Goal: Communication & Community: Answer question/provide support

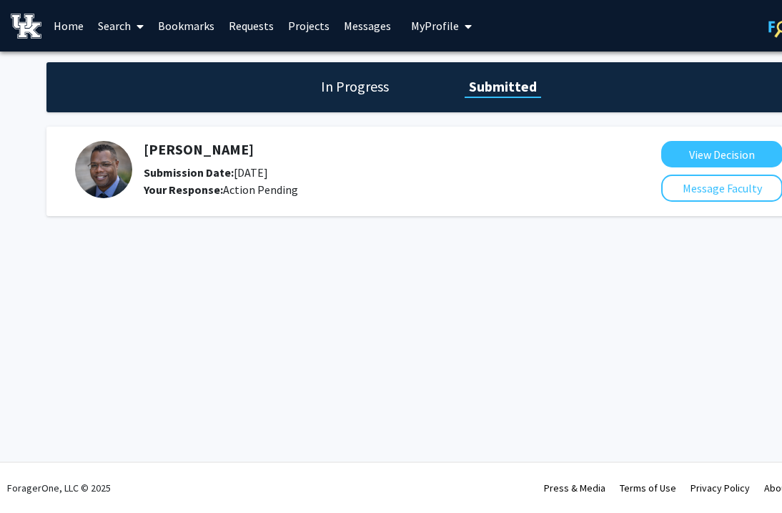
click at [252, 341] on div "Skip navigation Home Search Bookmarks Requests Projects Messages My Profile [PE…" at bounding box center [429, 256] width 858 height 513
click at [720, 162] on button "View Decision" at bounding box center [722, 154] width 122 height 26
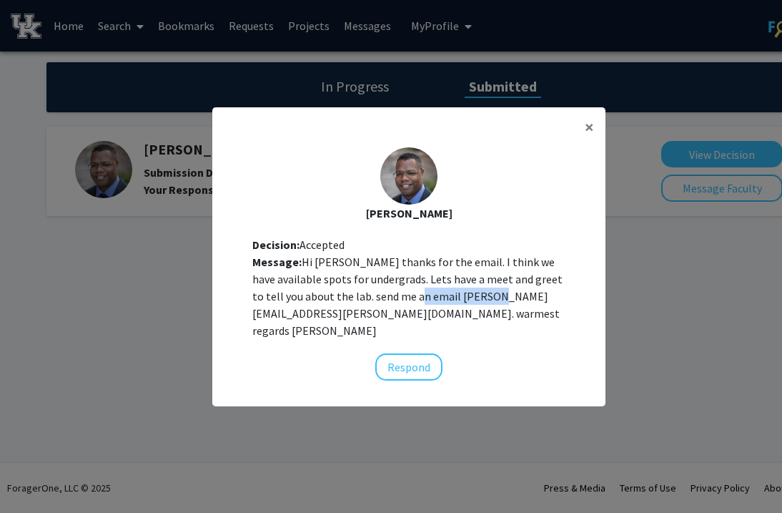
drag, startPoint x: 379, startPoint y: 313, endPoint x: 458, endPoint y: 316, distance: 78.7
click at [458, 316] on div "Message: Hi [PERSON_NAME] thanks for the email. I think we have available spots…" at bounding box center [408, 296] width 313 height 86
copy div "[PERSON_NAME][EMAIL_ADDRESS][PERSON_NAME][DOMAIN_NAME]"
click at [591, 136] on span "×" at bounding box center [589, 127] width 9 height 22
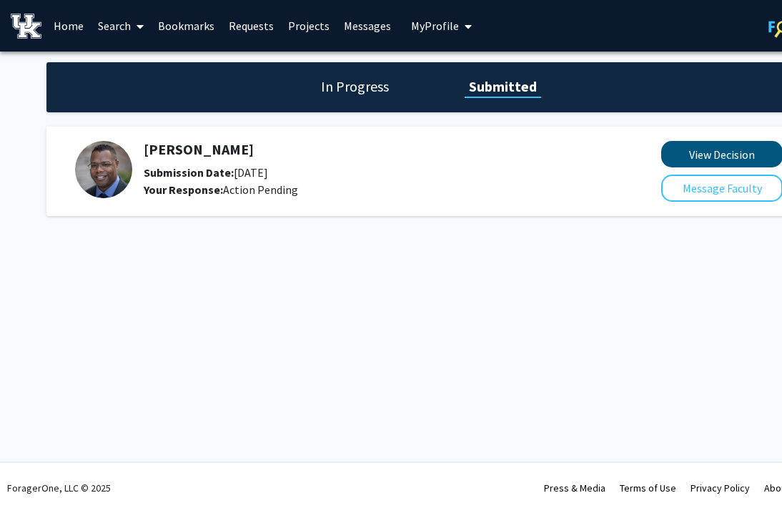
click at [721, 154] on button "View Decision" at bounding box center [722, 154] width 122 height 26
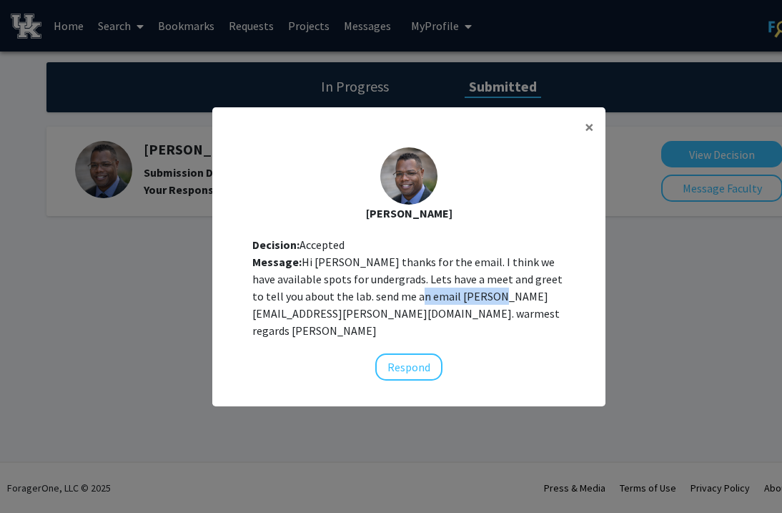
drag, startPoint x: 376, startPoint y: 313, endPoint x: 457, endPoint y: 314, distance: 80.8
click at [457, 314] on div "Message: Hi [PERSON_NAME] thanks for the email. I think we have available spots…" at bounding box center [408, 296] width 313 height 86
copy div "[PERSON_NAME][EMAIL_ADDRESS][PERSON_NAME][DOMAIN_NAME]"
click at [659, 248] on modal-container "× [PERSON_NAME] Decision: Accepted Message: Hi [PERSON_NAME] thanks for the ema…" at bounding box center [391, 256] width 782 height 513
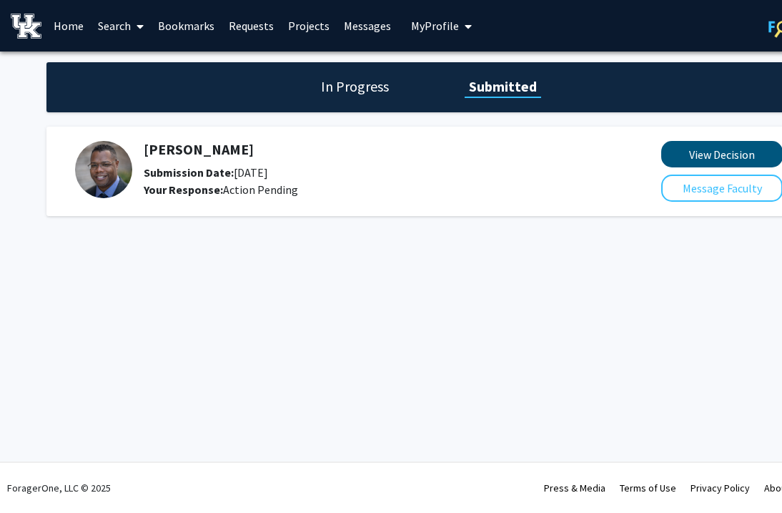
click at [707, 148] on button "View Decision" at bounding box center [722, 154] width 122 height 26
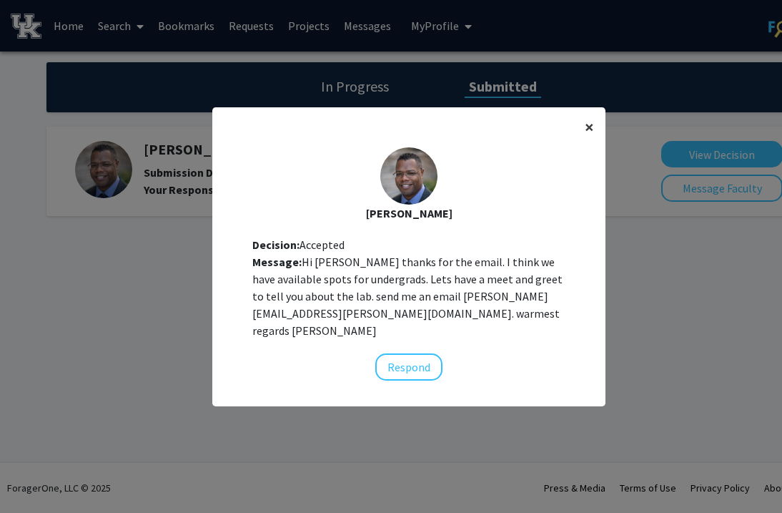
click at [584, 144] on button "×" at bounding box center [590, 127] width 32 height 40
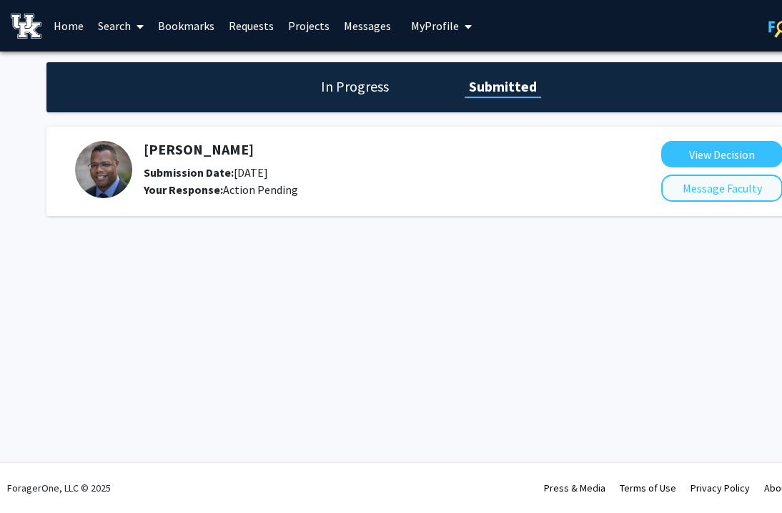
click at [756, 200] on button "Message Faculty" at bounding box center [722, 187] width 122 height 27
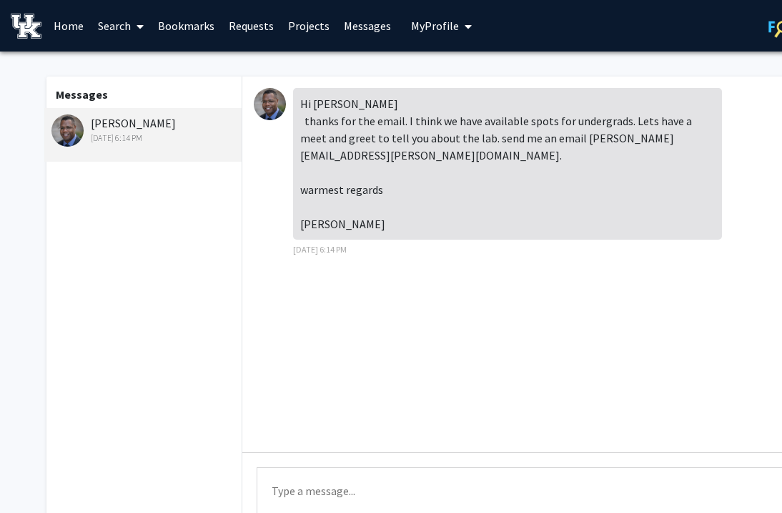
click at [772, 230] on div "Hi [PERSON_NAME] thanks for the email. I think we have available spots for unde…" at bounding box center [527, 176] width 546 height 177
